Goal: Information Seeking & Learning: Learn about a topic

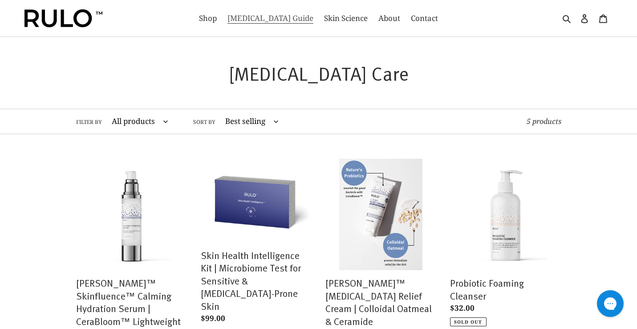
click at [278, 19] on span "[MEDICAL_DATA] Guide" at bounding box center [271, 18] width 86 height 11
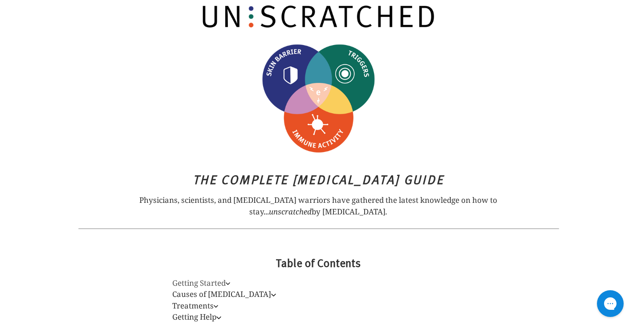
scroll to position [7, 0]
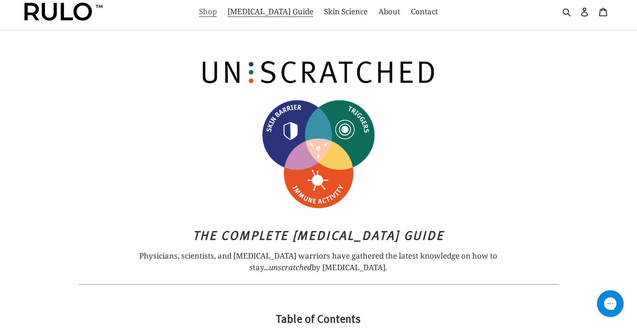
click at [217, 12] on span "Shop" at bounding box center [208, 11] width 18 height 11
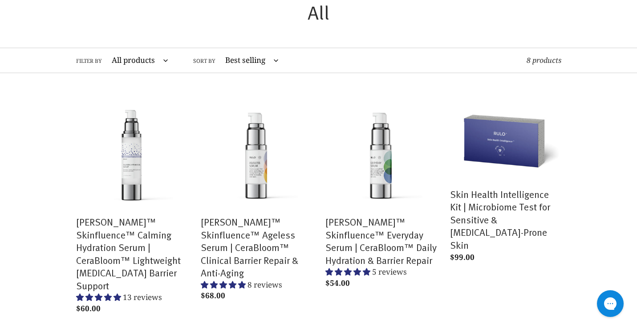
scroll to position [58, 0]
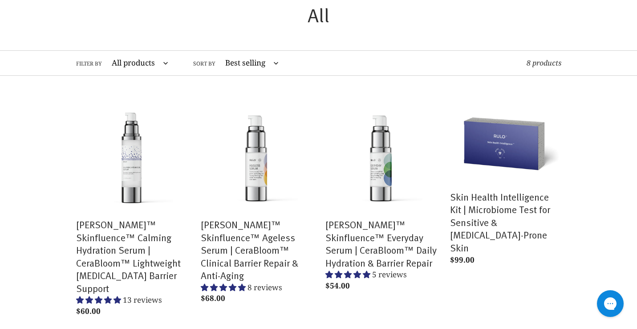
click at [158, 65] on select "All products Anti-Aging [MEDICAL_DATA] cream ceramide barrier repair Ceramides …" at bounding box center [138, 63] width 68 height 24
select select "/collections/all/eczema-care"
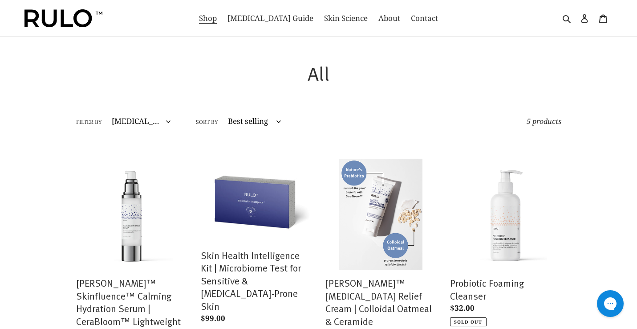
click at [169, 126] on select "All products Anti-Aging [MEDICAL_DATA] cream ceramide barrier repair Ceramides …" at bounding box center [139, 121] width 71 height 24
select select "/collections/all/serum"
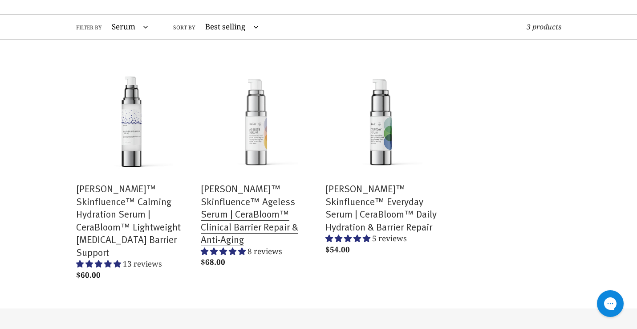
scroll to position [82, 0]
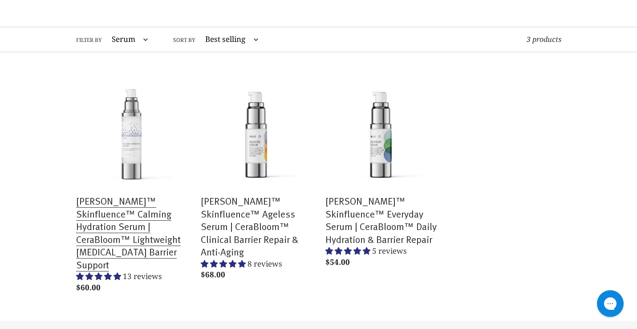
click at [122, 239] on link "RULO™ Skinfluence™ Calming Hydration Serum | CeraBloom™ Lightweight Prebiotic B…" at bounding box center [131, 187] width 111 height 220
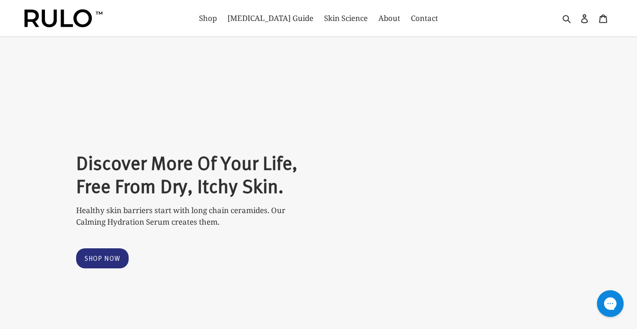
select select "most-helpful"
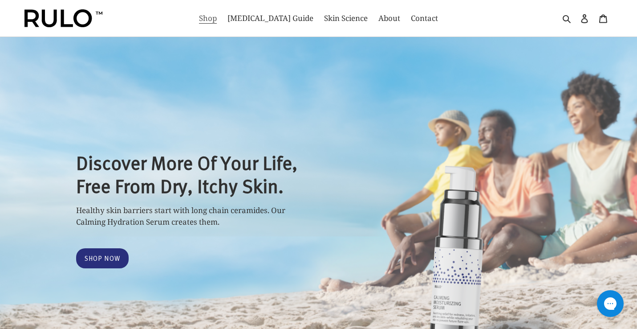
click at [217, 20] on span "Shop" at bounding box center [208, 18] width 18 height 11
select select "most-helpful"
click at [111, 252] on link "Shop Now" at bounding box center [102, 258] width 53 height 20
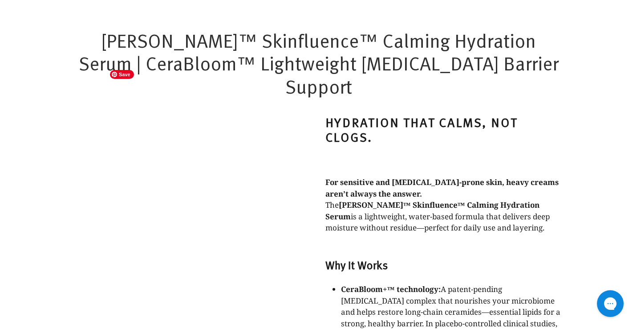
scroll to position [538, 0]
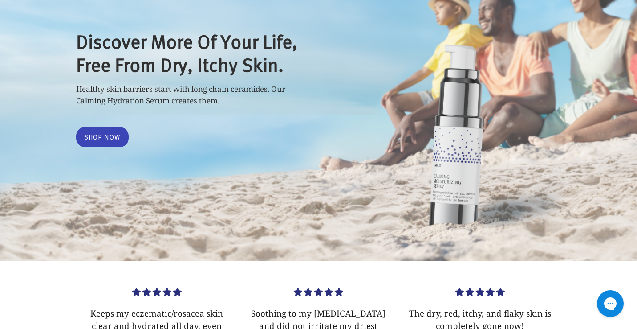
click at [104, 140] on link "Shop Now" at bounding box center [102, 137] width 53 height 20
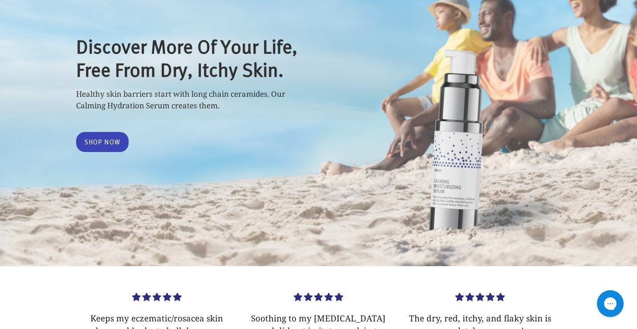
scroll to position [0, 0]
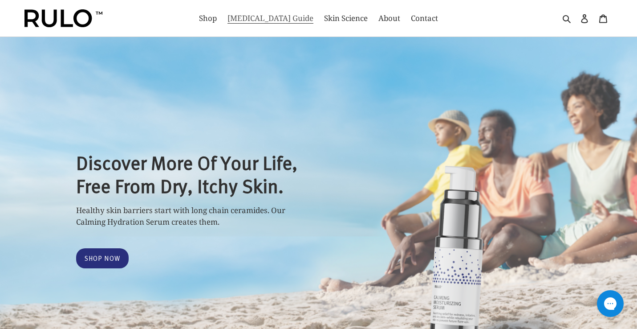
click at [266, 22] on span "[MEDICAL_DATA] Guide" at bounding box center [271, 18] width 86 height 11
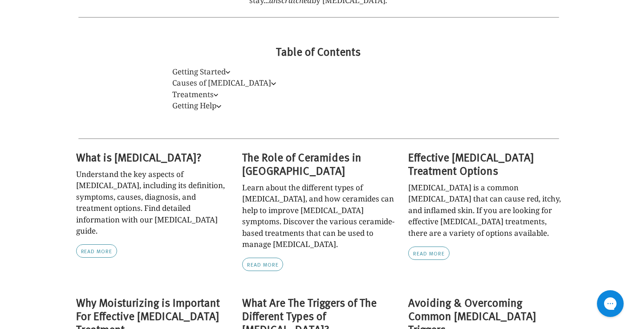
scroll to position [293, 0]
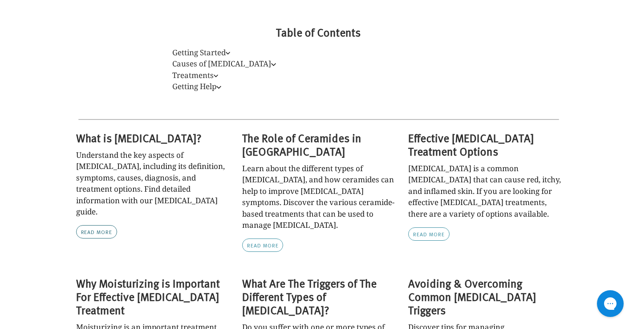
click at [89, 225] on link "Read more" at bounding box center [96, 231] width 41 height 13
